Goal: Transaction & Acquisition: Purchase product/service

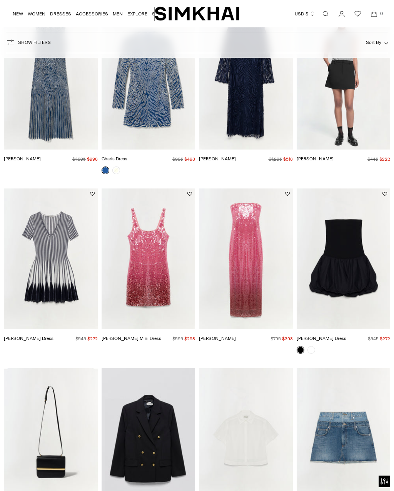
scroll to position [864, 0]
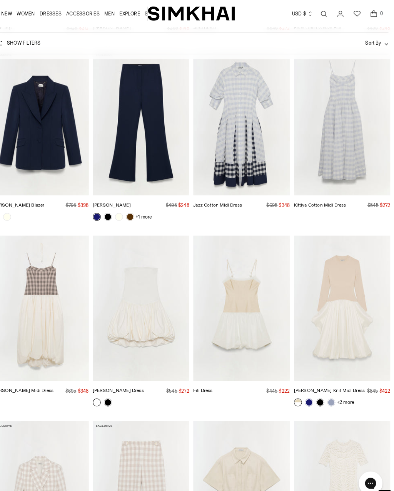
scroll to position [291, 0]
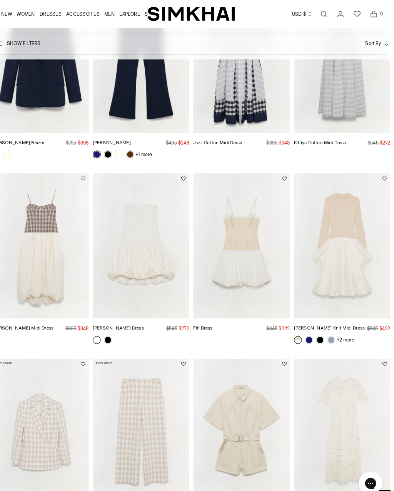
click at [336, 269] on img "Kenlie Taffeta Knit Midi Dress" at bounding box center [344, 238] width 94 height 141
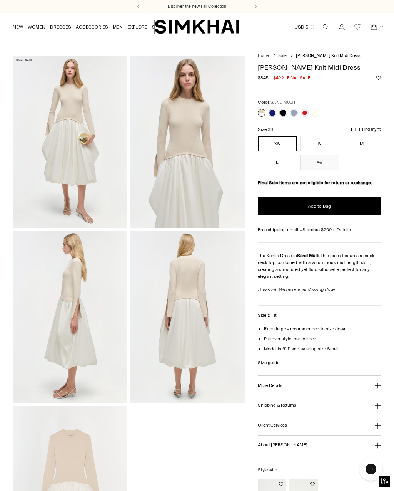
click at [281, 166] on button "L" at bounding box center [277, 161] width 39 height 15
click at [295, 115] on link at bounding box center [294, 113] width 8 height 8
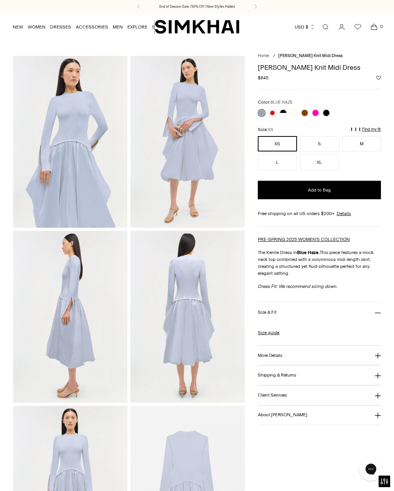
click at [273, 166] on button "L" at bounding box center [277, 161] width 39 height 15
click at [294, 112] on link at bounding box center [294, 113] width 8 height 8
